Goal: Task Accomplishment & Management: Manage account settings

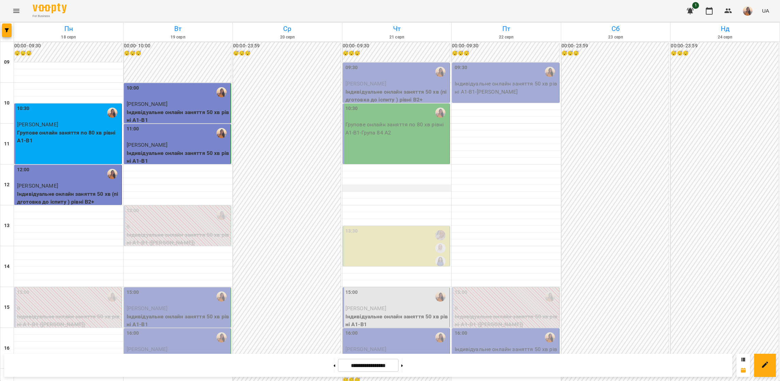
scroll to position [102, 0]
click at [403, 362] on button at bounding box center [402, 365] width 2 height 15
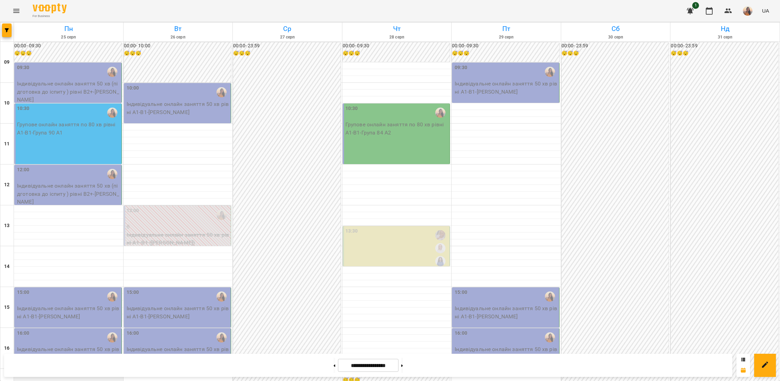
scroll to position [8, 0]
click at [334, 366] on button at bounding box center [335, 365] width 2 height 15
type input "**********"
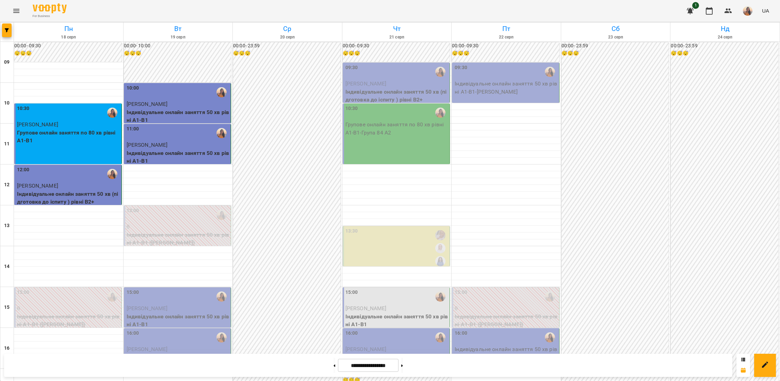
click at [184, 332] on div "16:00" at bounding box center [178, 338] width 103 height 16
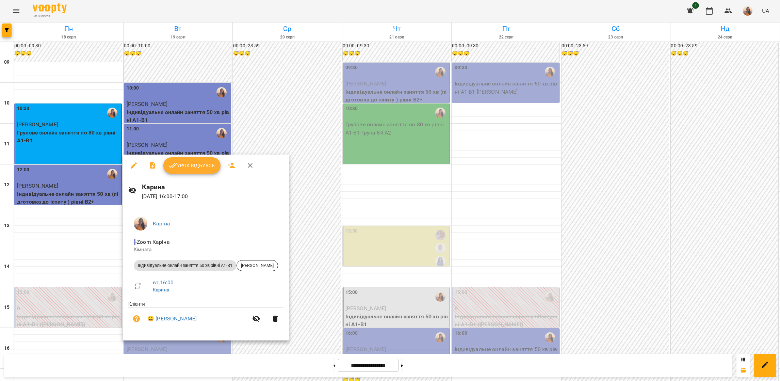
click at [196, 169] on span "Урок відбувся" at bounding box center [192, 165] width 46 height 8
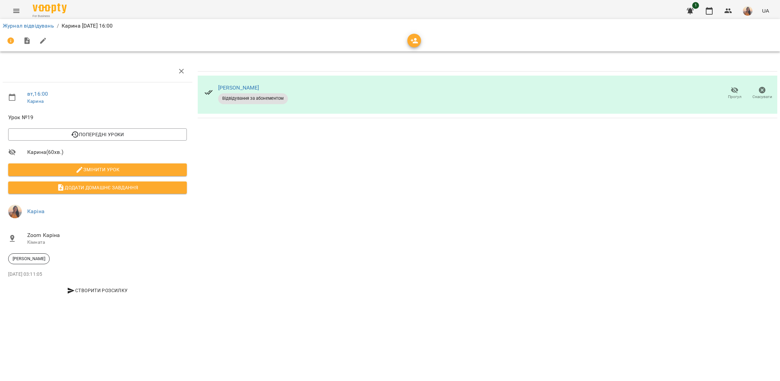
click at [32, 22] on li "Журнал відвідувань" at bounding box center [28, 26] width 51 height 8
click at [34, 22] on link "Журнал відвідувань" at bounding box center [28, 25] width 51 height 6
